Goal: Entertainment & Leisure: Consume media (video, audio)

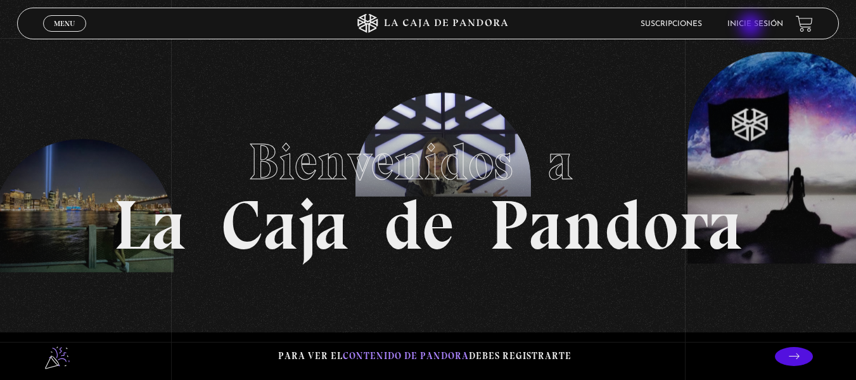
click at [752, 27] on link "Inicie sesión" at bounding box center [756, 24] width 56 height 8
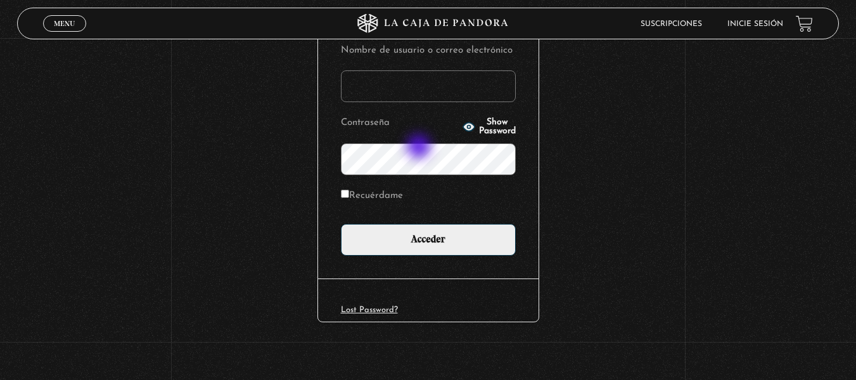
scroll to position [173, 0]
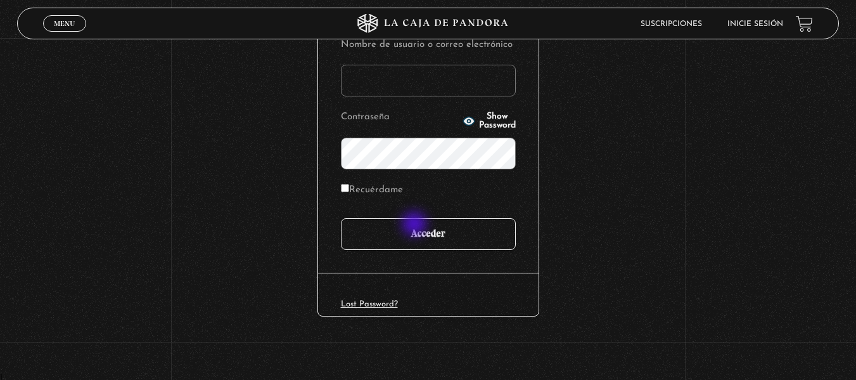
type input "elizabethx6488@gmail.com"
click at [416, 225] on input "Acceder" at bounding box center [428, 234] width 175 height 32
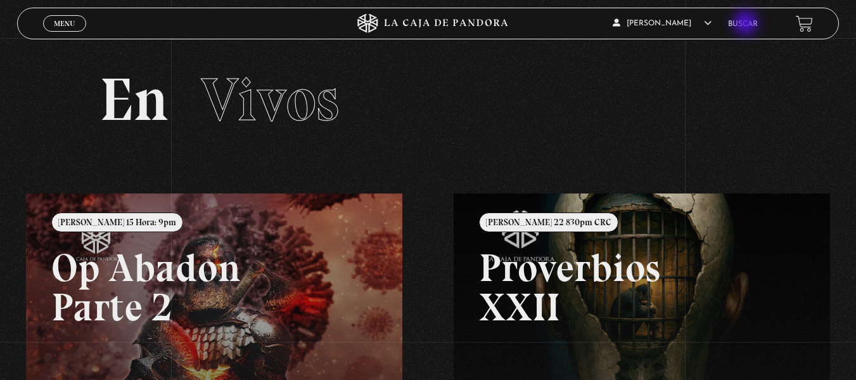
click at [747, 24] on link "Buscar" at bounding box center [743, 24] width 30 height 8
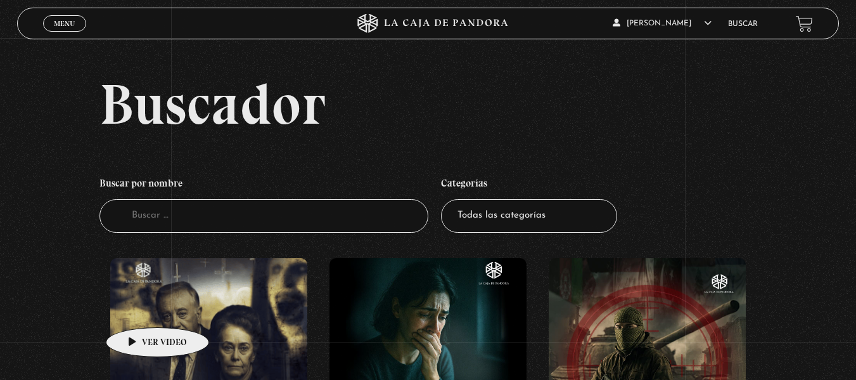
scroll to position [190, 0]
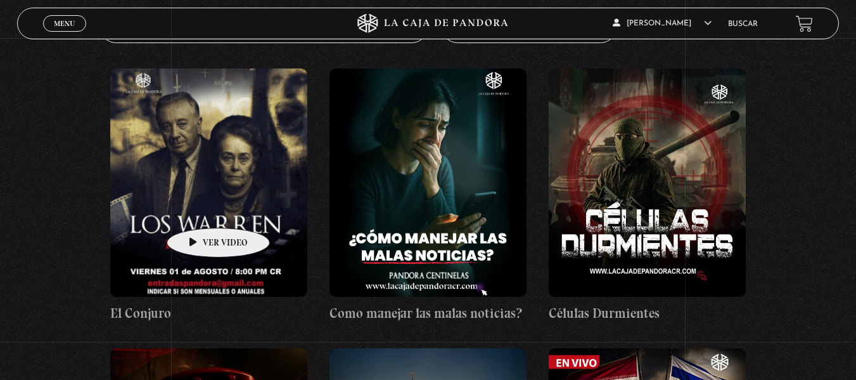
click at [199, 204] on figure at bounding box center [208, 182] width 197 height 228
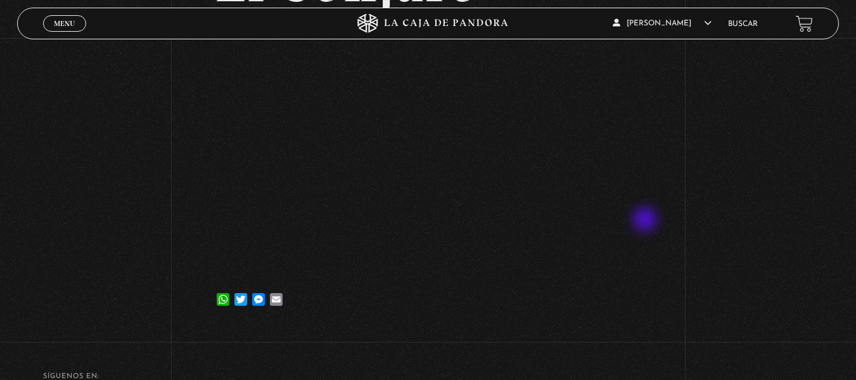
scroll to position [127, 0]
